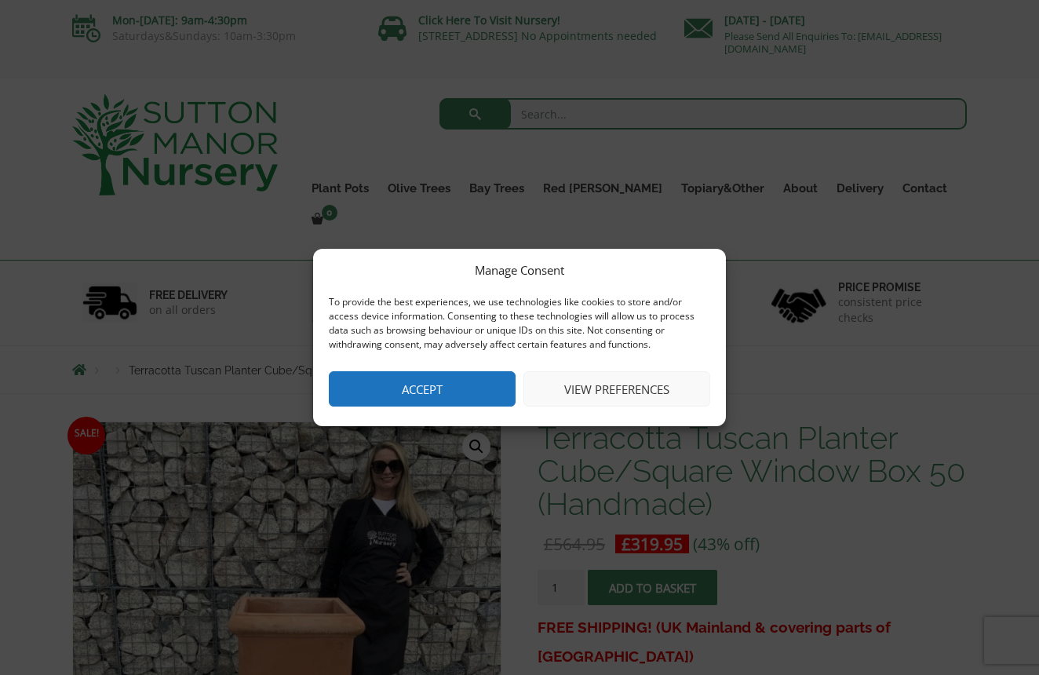
click at [453, 383] on button "Accept" at bounding box center [422, 388] width 187 height 35
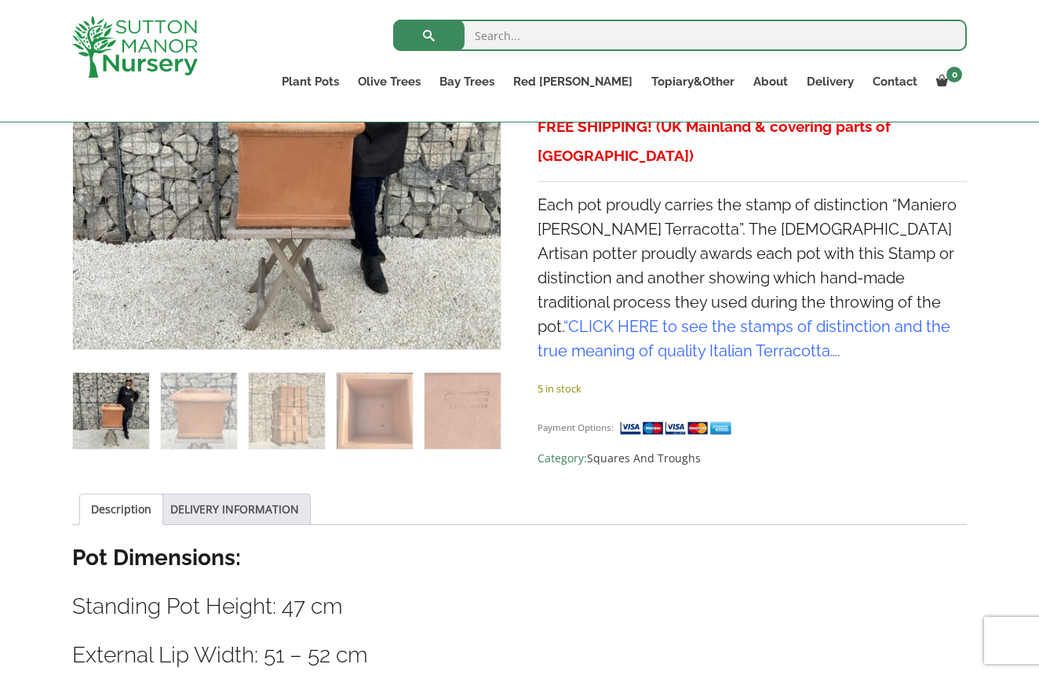
scroll to position [444, 0]
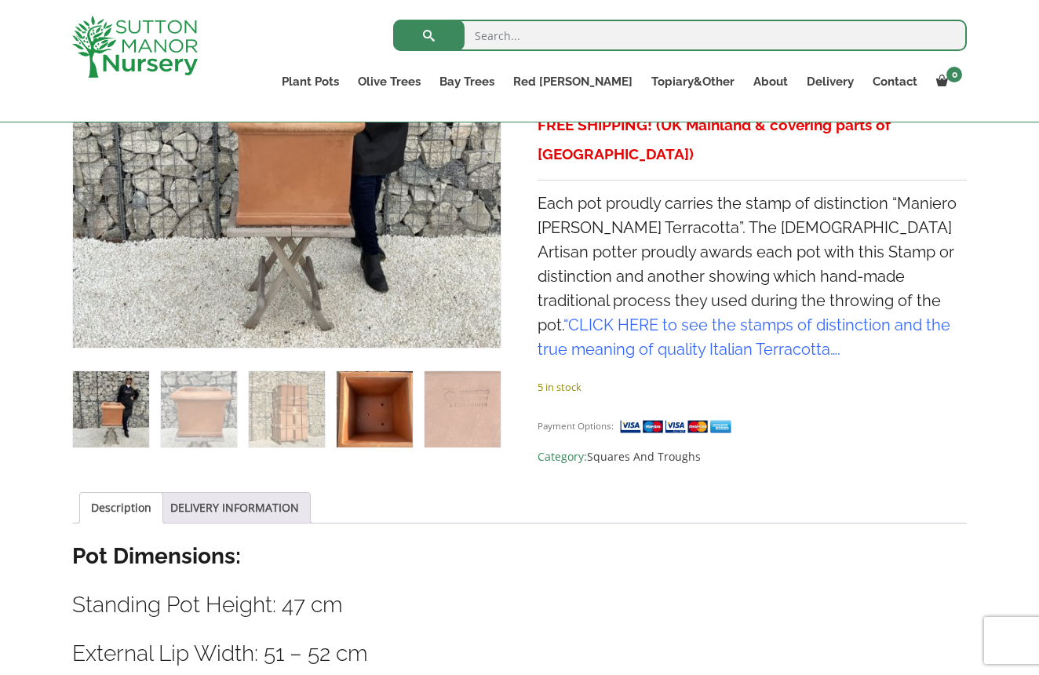
click at [393, 411] on img at bounding box center [375, 409] width 76 height 76
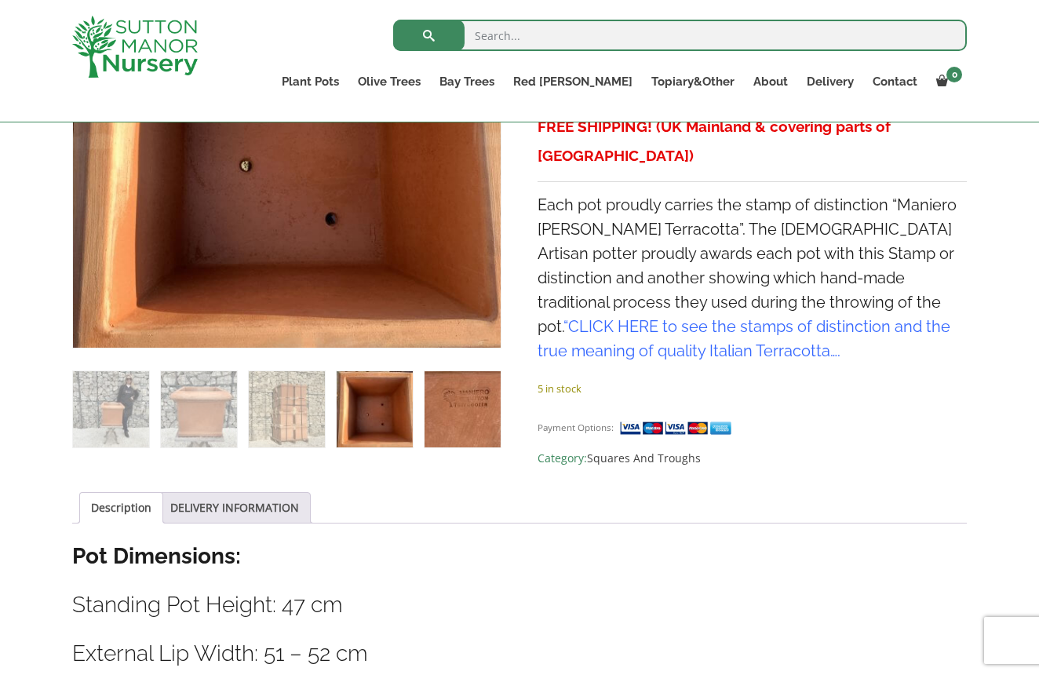
scroll to position [444, 0]
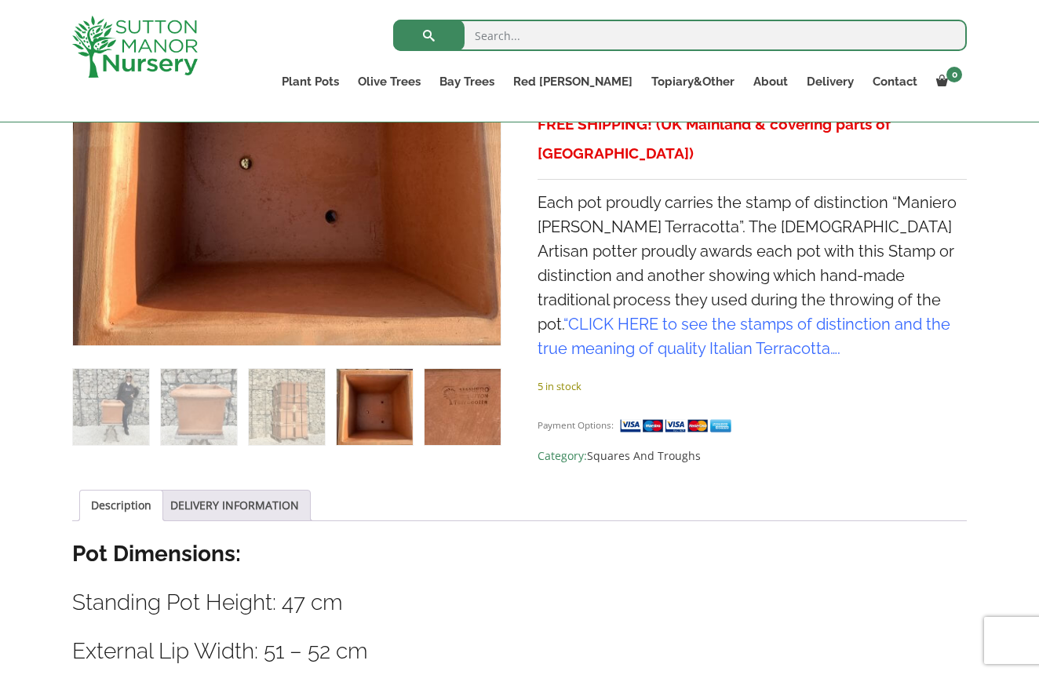
click at [453, 420] on img at bounding box center [463, 407] width 76 height 76
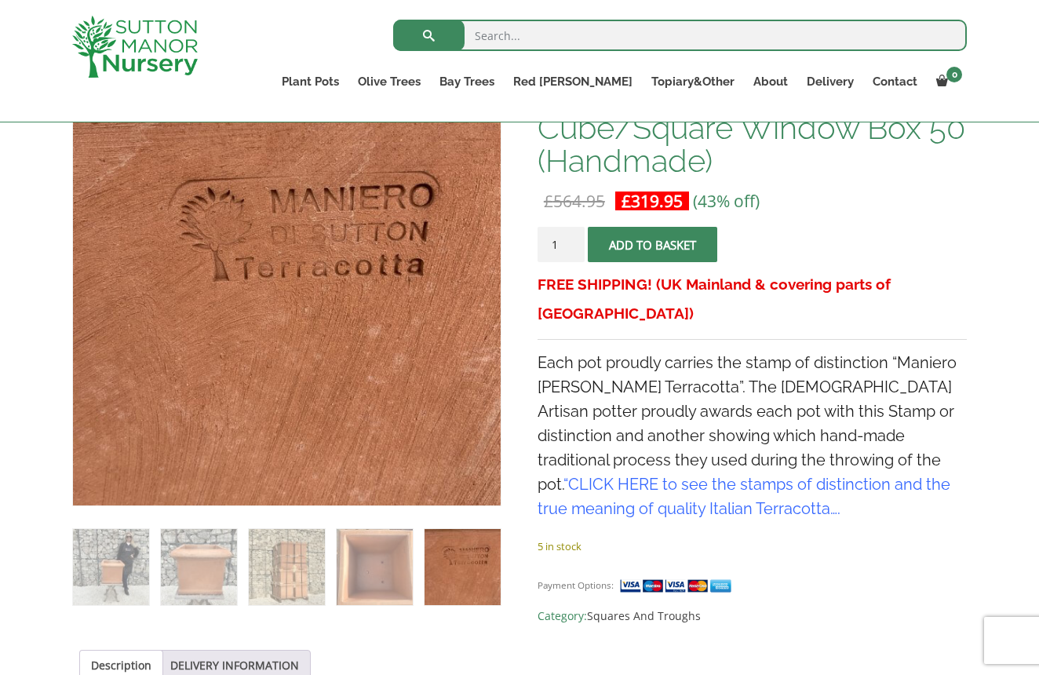
scroll to position [283, 0]
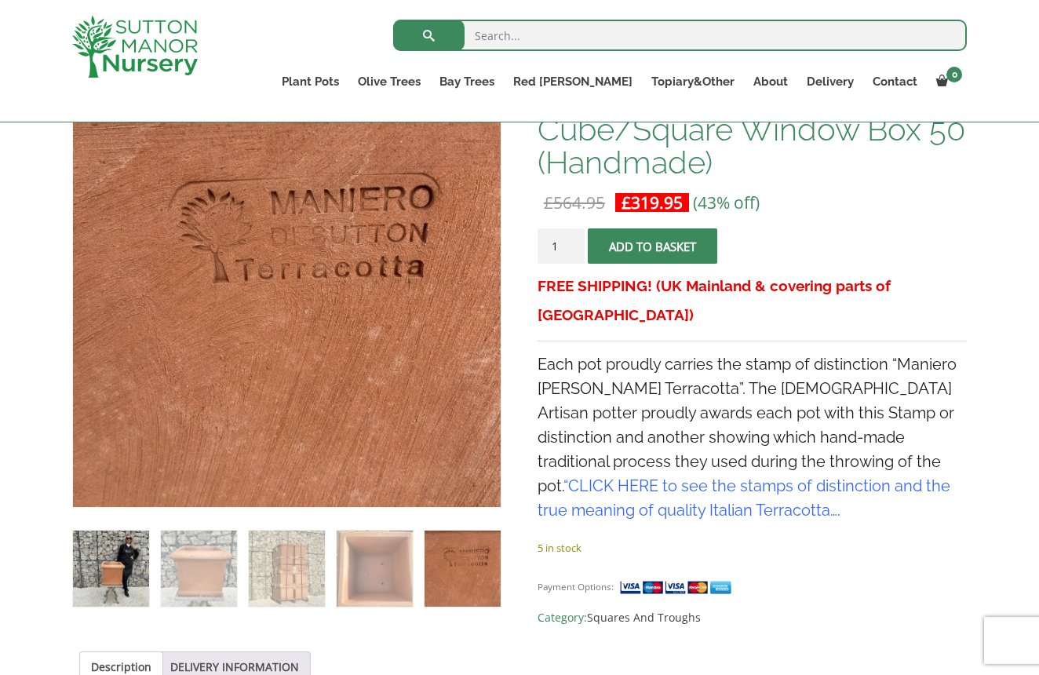
click at [115, 564] on img at bounding box center [111, 569] width 76 height 76
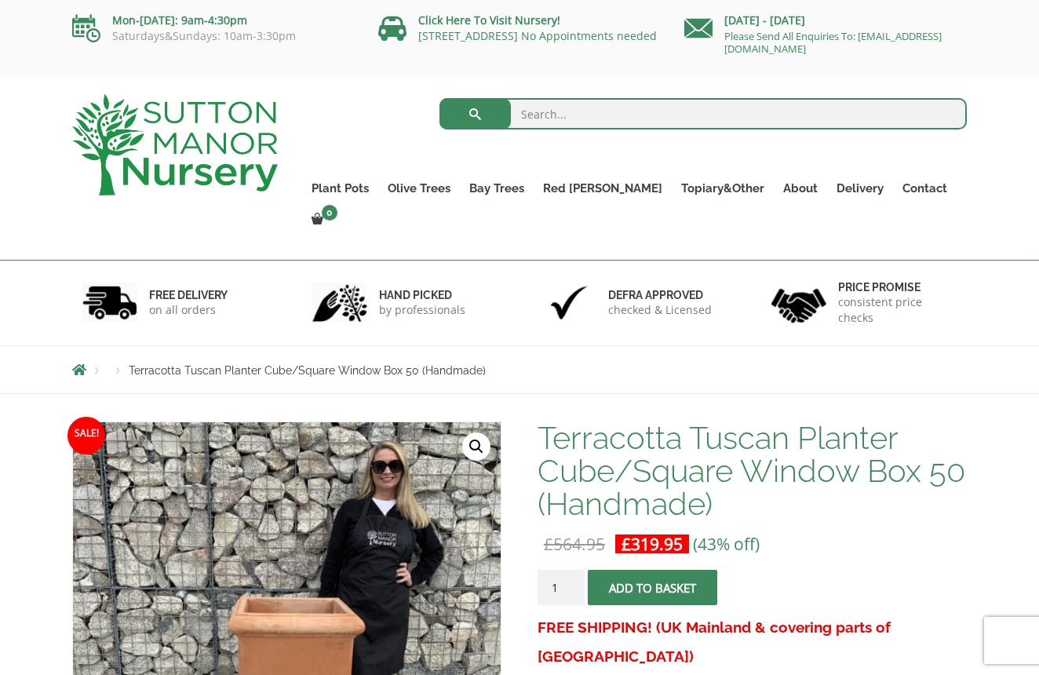
scroll to position [0, 0]
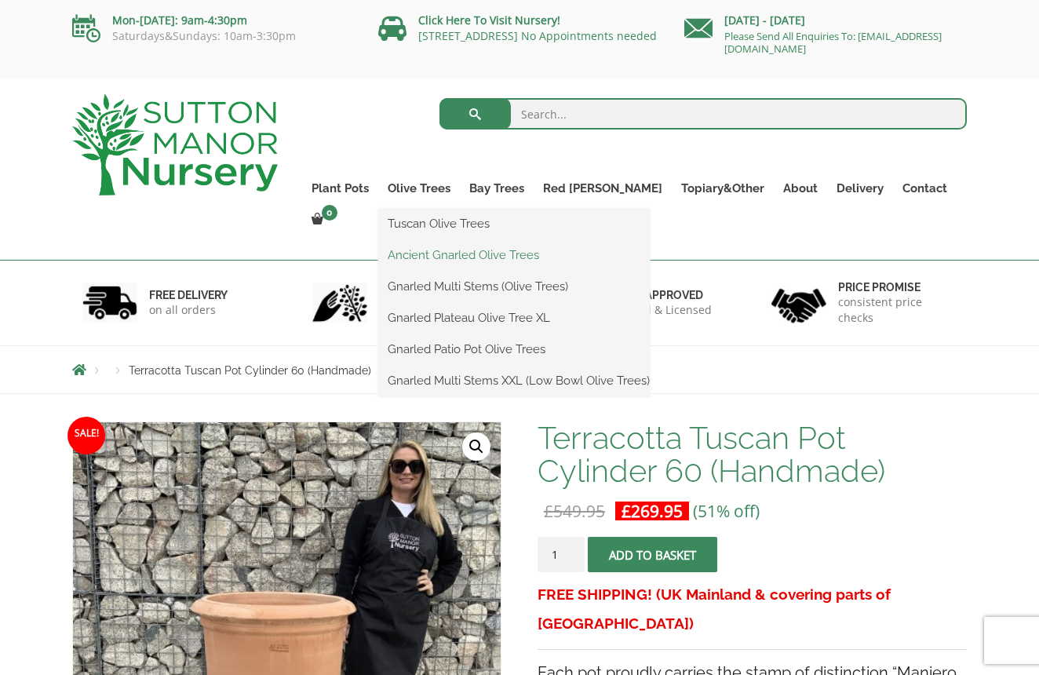
click at [468, 256] on link "Ancient Gnarled Olive Trees" at bounding box center [514, 255] width 272 height 24
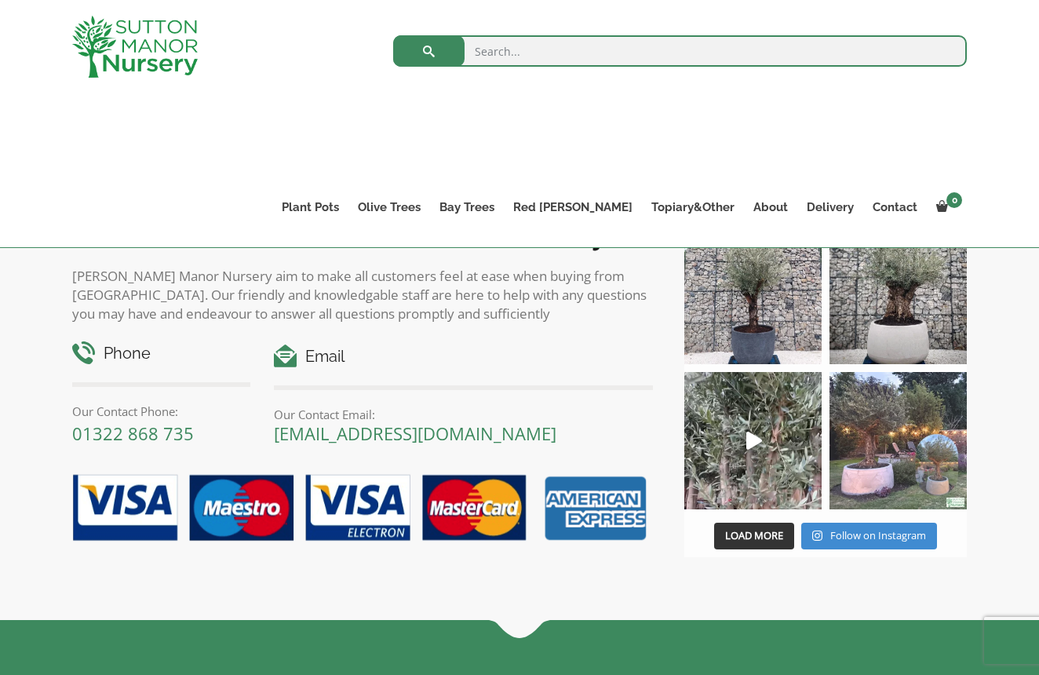
scroll to position [572, 1]
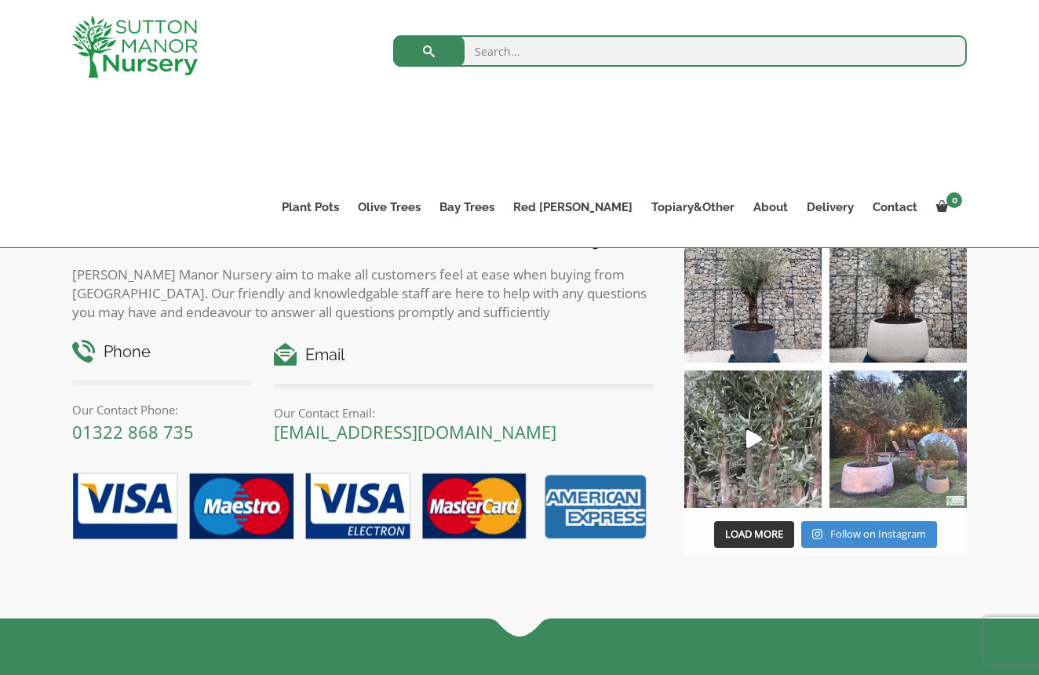
click at [896, 459] on img at bounding box center [898, 439] width 137 height 137
